Goal: Task Accomplishment & Management: Use online tool/utility

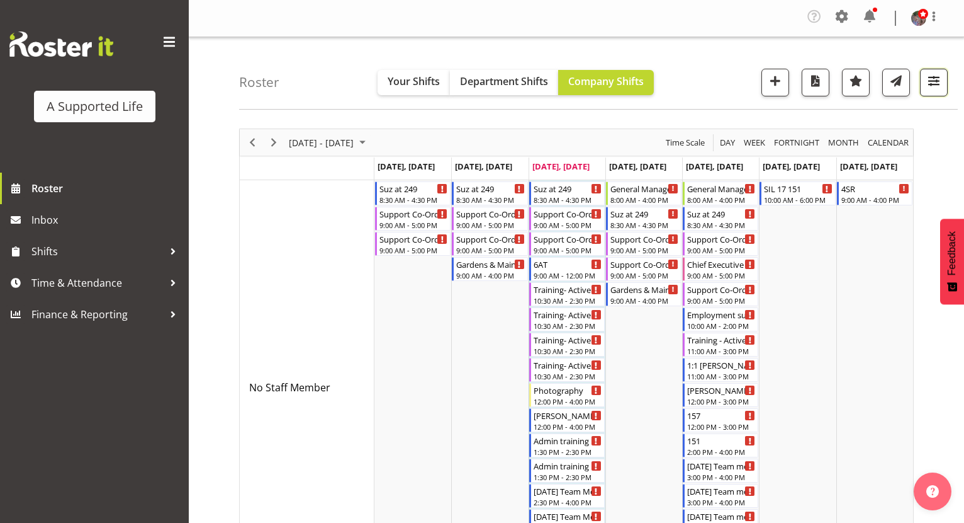
click at [932, 82] on span "button" at bounding box center [934, 80] width 16 height 16
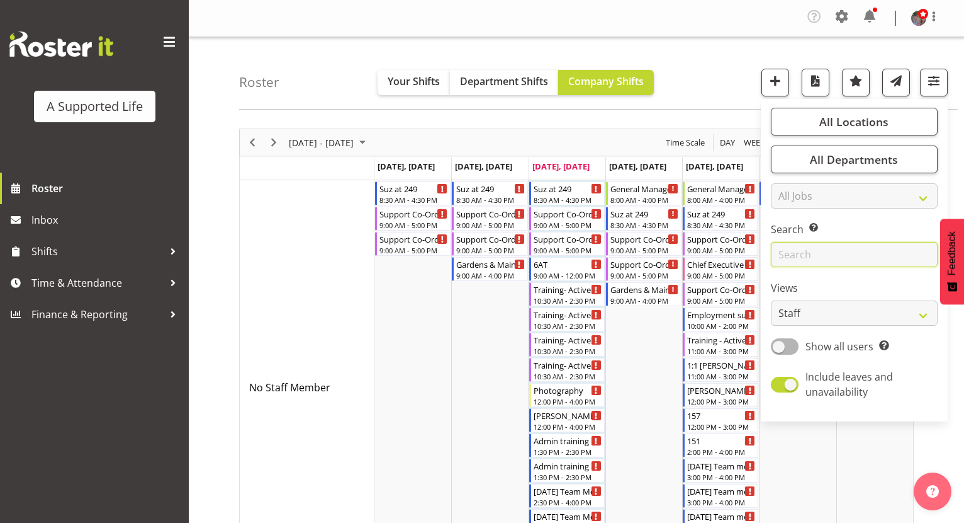
click at [839, 255] on input "text" at bounding box center [854, 254] width 167 height 25
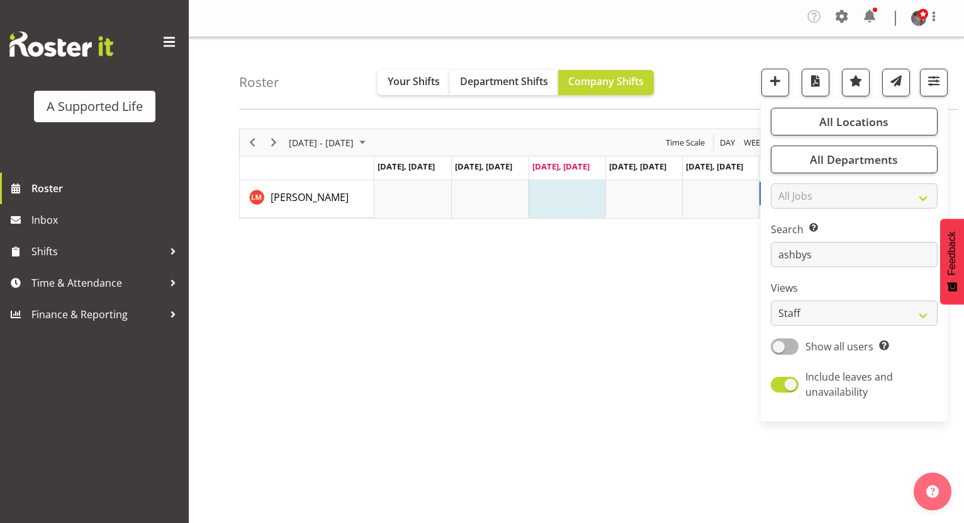
click at [733, 297] on div "August 25 - 31, 2025 Today Day Week Fortnight Month calendar Month Agenda Time …" at bounding box center [601, 371] width 725 height 504
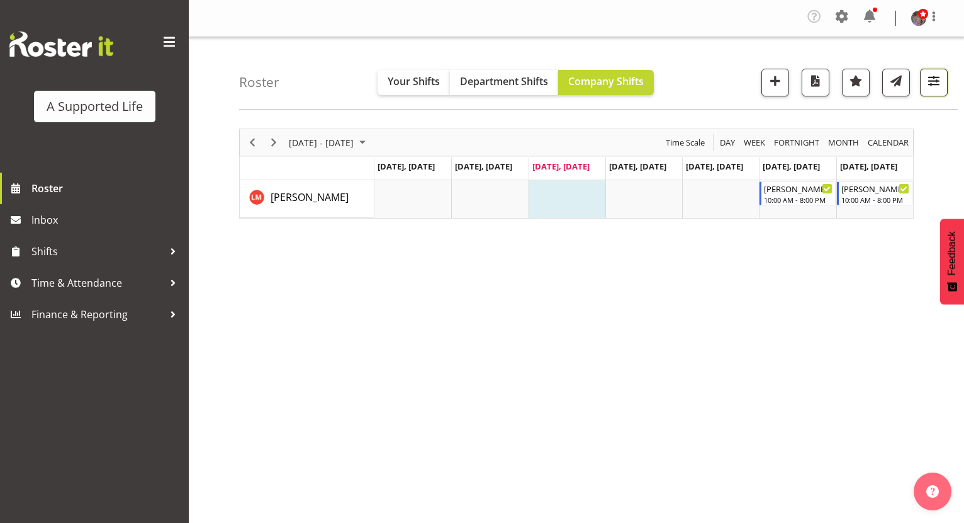
click at [946, 84] on button "button" at bounding box center [934, 83] width 28 height 28
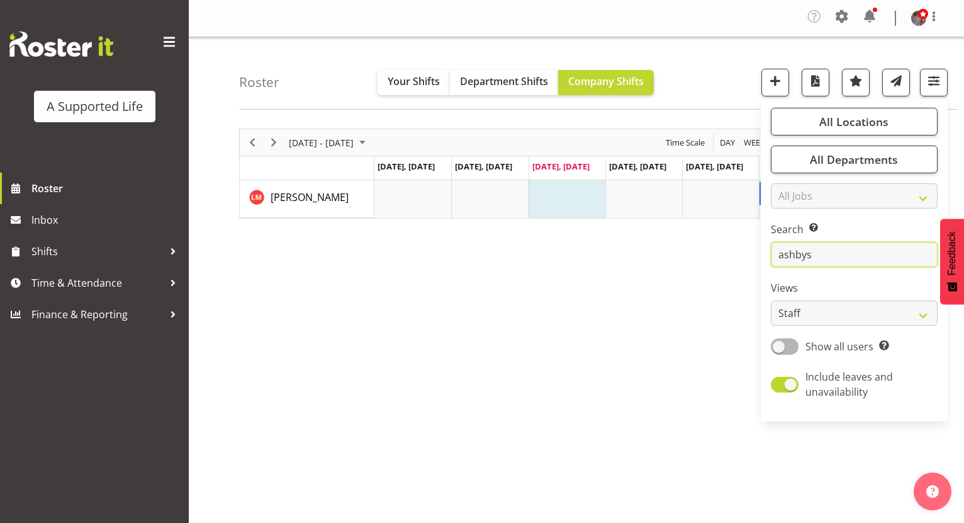
drag, startPoint x: 820, startPoint y: 256, endPoint x: 747, endPoint y: 260, distance: 73.1
click at [747, 260] on div "Roster Your Shifts Department Shifts Company Shifts All Locations Clear 1.241 E…" at bounding box center [577, 329] width 776 height 585
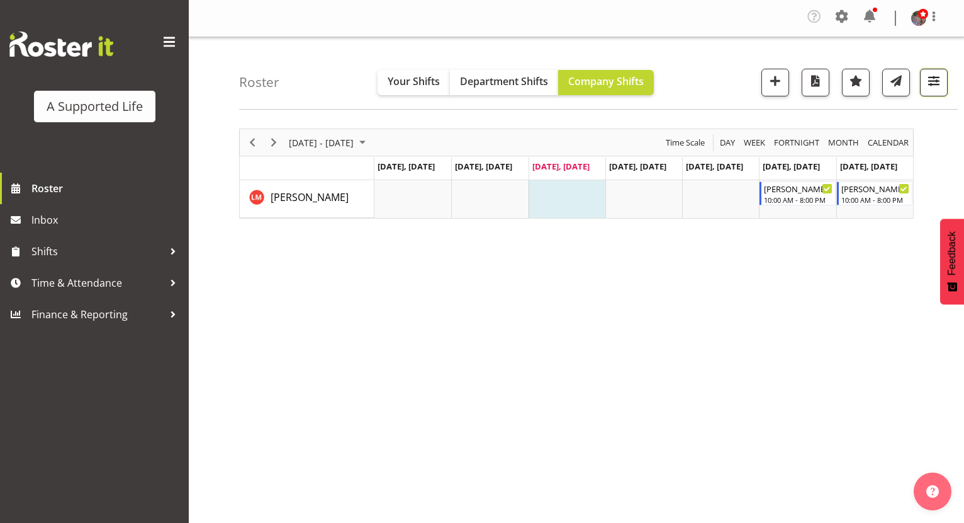
click at [933, 87] on span "button" at bounding box center [934, 80] width 16 height 16
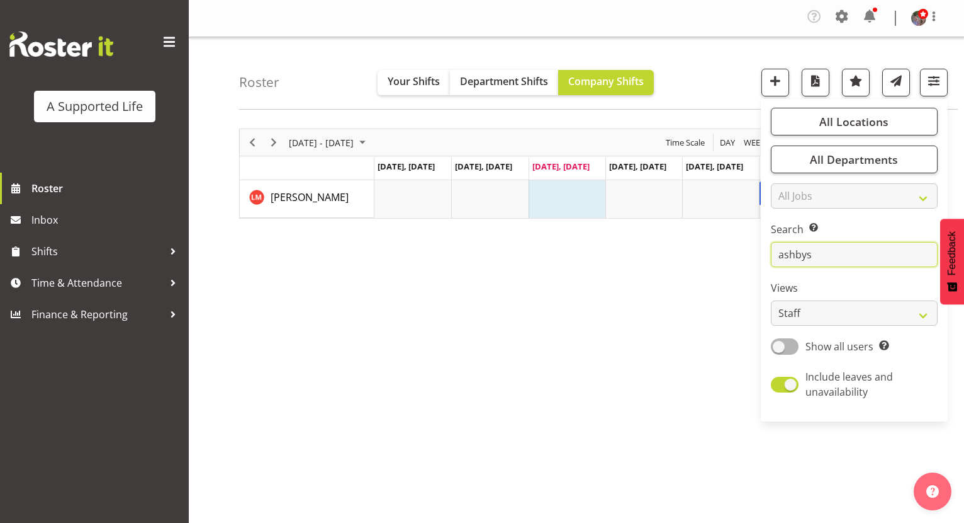
click at [814, 257] on input "ashbys" at bounding box center [854, 254] width 167 height 25
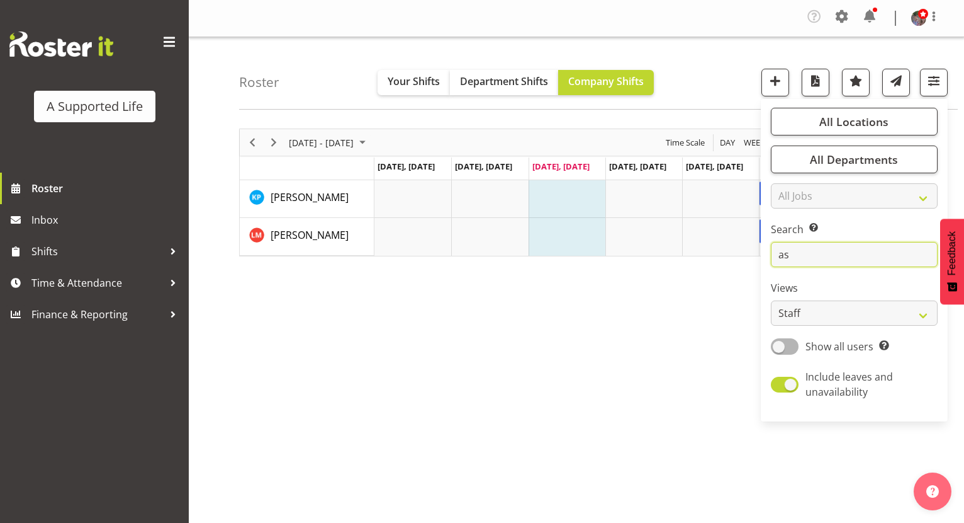
type input "a"
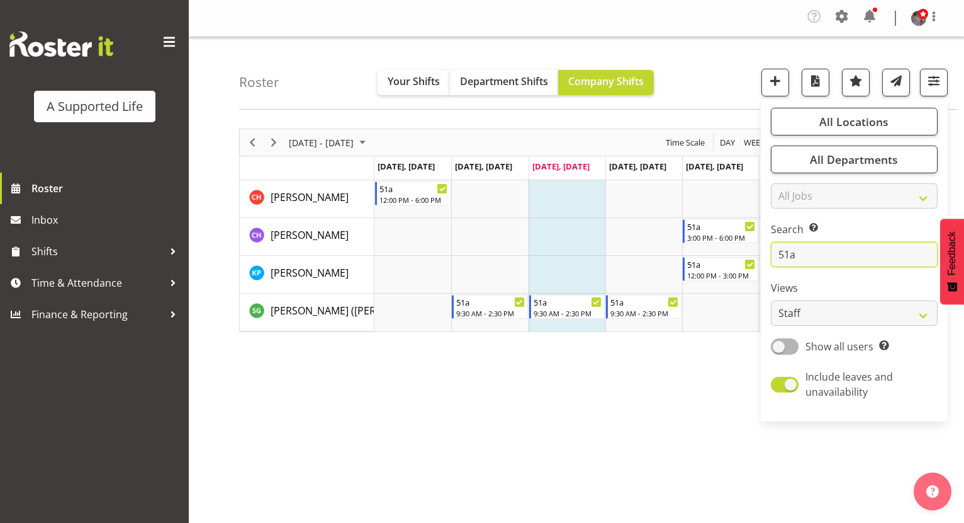
type input "51a"
click at [691, 360] on div "August 25 - 31, 2025 Today Day Week Fortnight Month calendar Month Agenda Time …" at bounding box center [601, 371] width 725 height 504
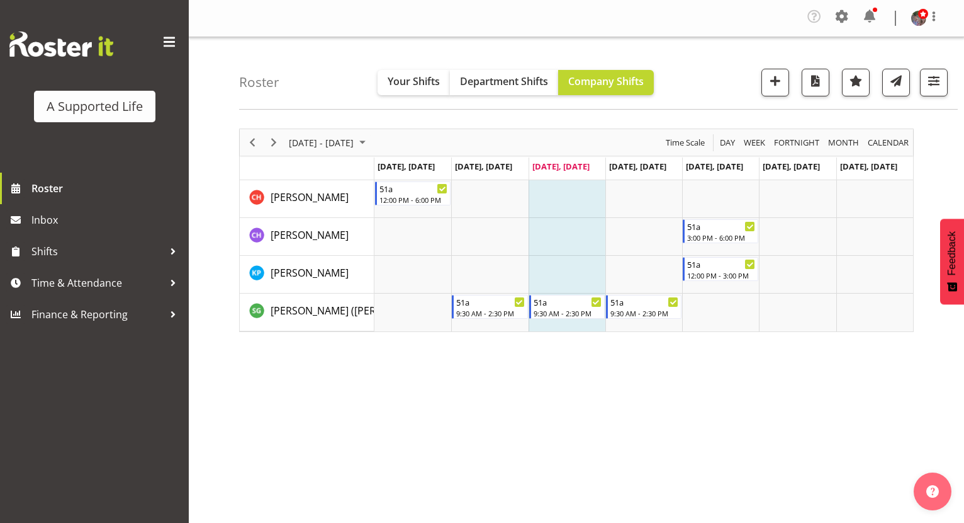
click at [770, 422] on div "August 25 - 31, 2025 Today Day Week Fortnight Month calendar Month Agenda Time …" at bounding box center [601, 371] width 725 height 504
click at [772, 422] on div "August 25 - 31, 2025 Today Day Week Fortnight Month calendar Month Agenda Time …" at bounding box center [601, 371] width 725 height 504
click at [10, 181] on span at bounding box center [15, 188] width 19 height 19
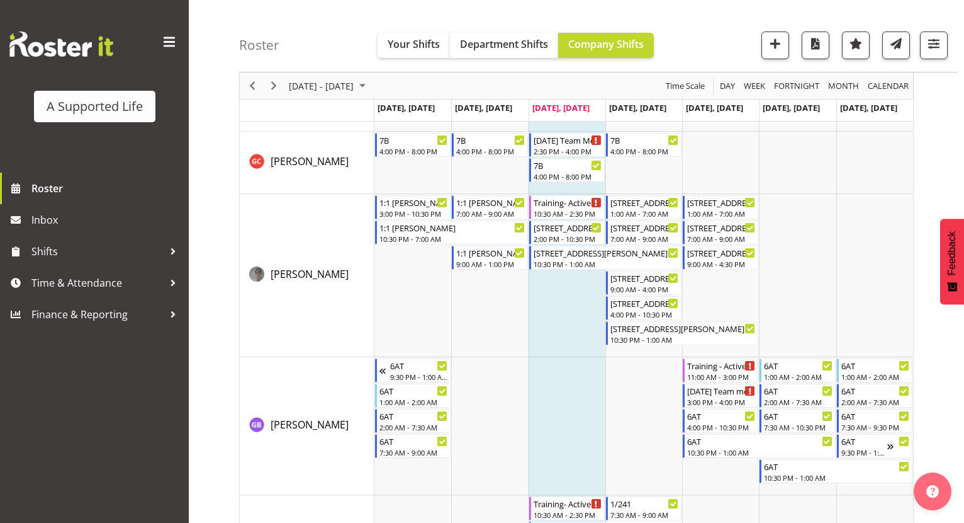
scroll to position [2959, 0]
click at [94, 192] on span "Roster" at bounding box center [106, 188] width 151 height 19
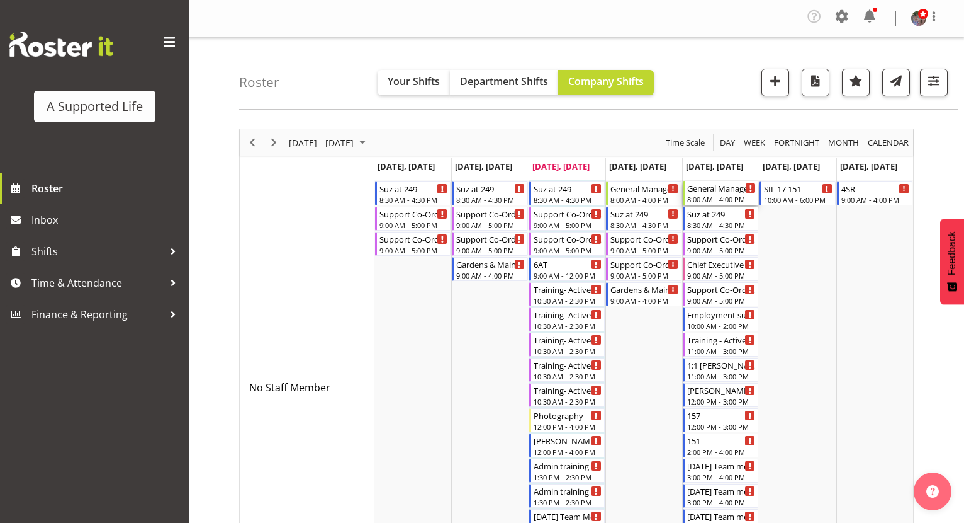
click at [711, 188] on div "General Manager of Operations (FC, SL)" at bounding box center [721, 187] width 69 height 13
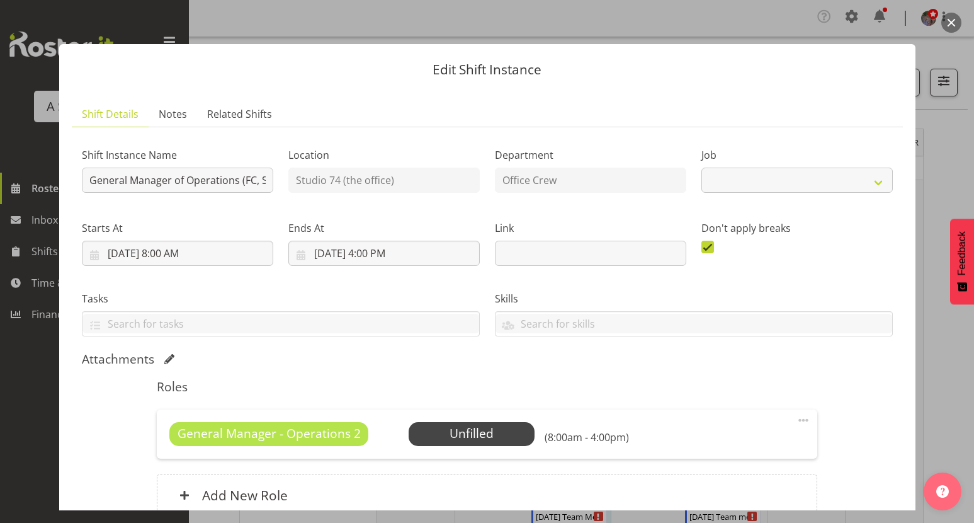
select select "4342"
click at [257, 182] on input "General Manager of Operations (FC, SL)" at bounding box center [177, 179] width 191 height 25
click at [950, 20] on button "button" at bounding box center [951, 23] width 20 height 20
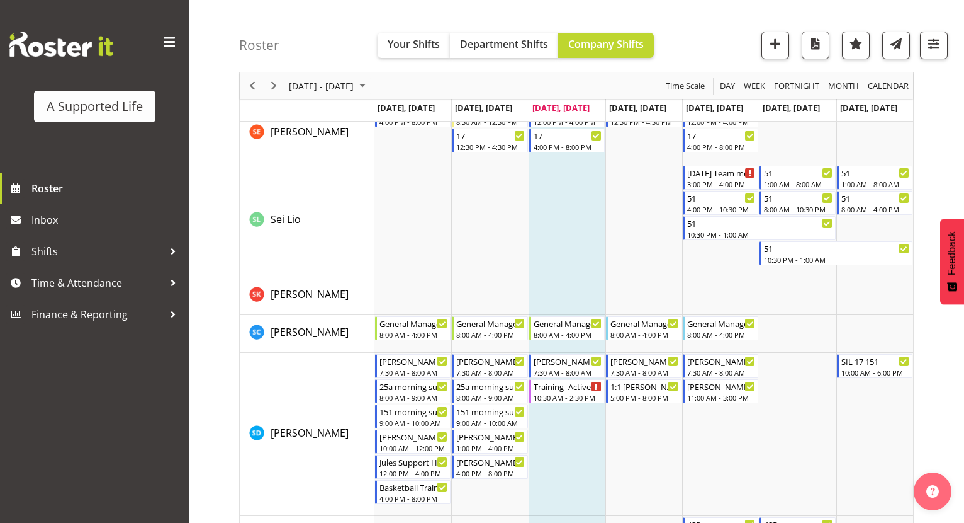
scroll to position [6721, 0]
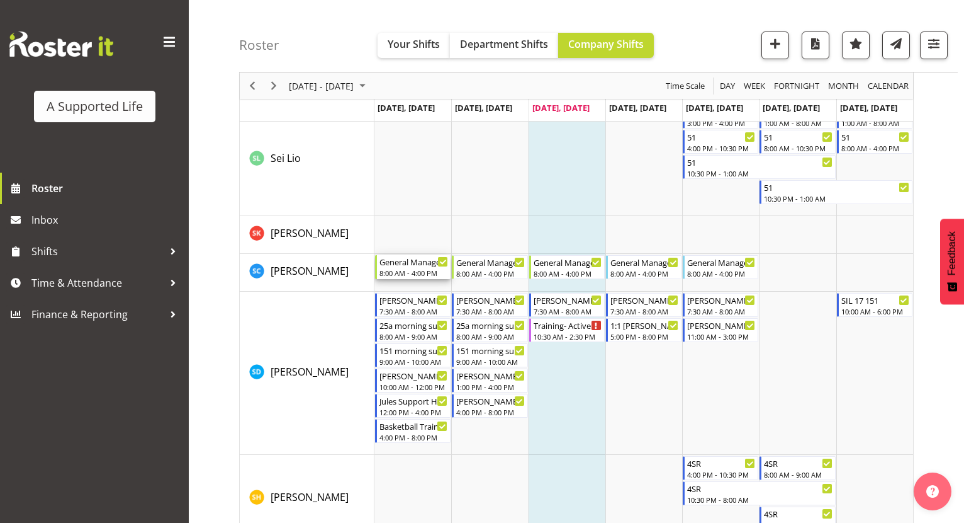
click at [387, 266] on div "General Manager of Operations (FC, SL)" at bounding box center [414, 261] width 69 height 13
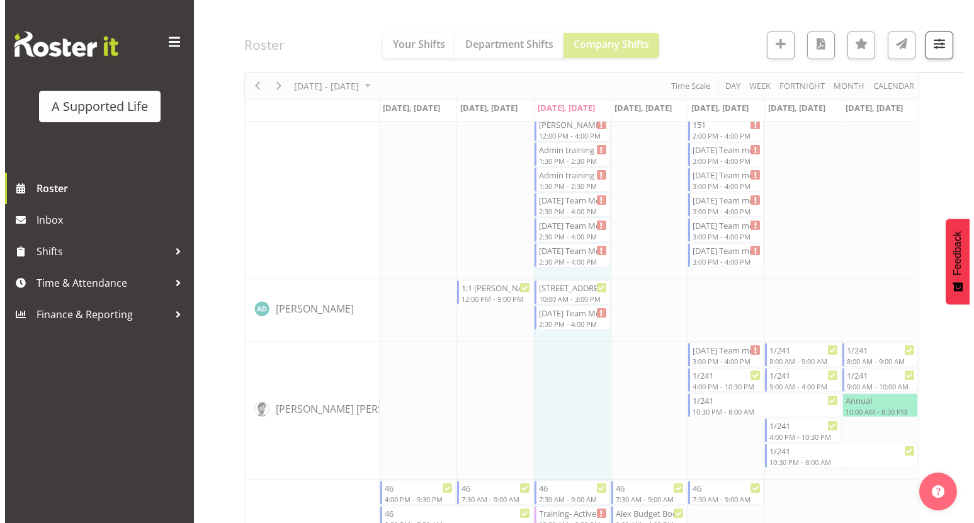
scroll to position [0, 0]
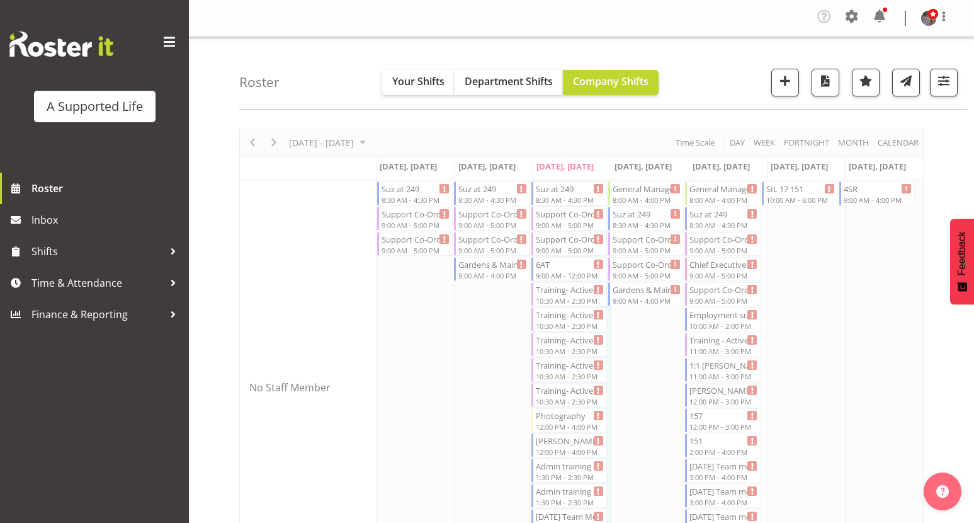
select select
